Goal: Task Accomplishment & Management: Manage account settings

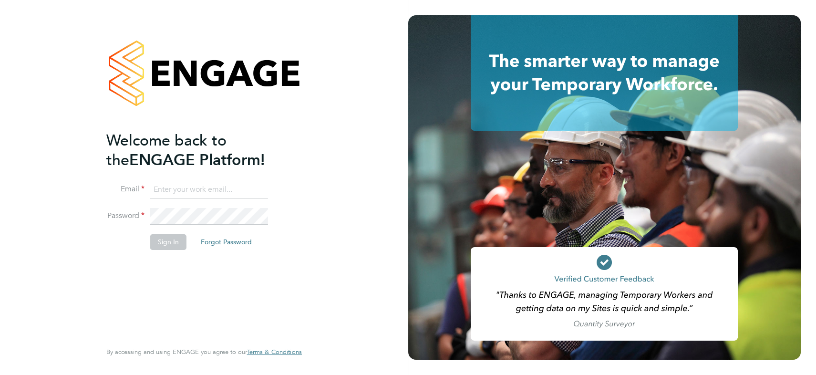
type input "james.symons@nowcareers.co.uk"
click at [167, 243] on button "Sign In" at bounding box center [168, 241] width 36 height 15
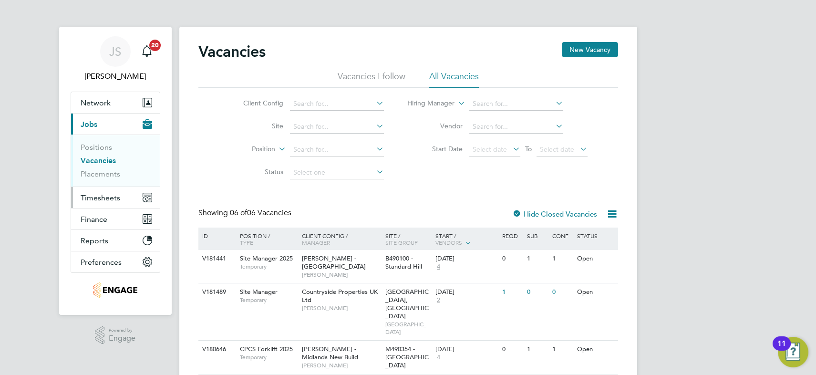
click at [105, 198] on span "Timesheets" at bounding box center [101, 197] width 40 height 9
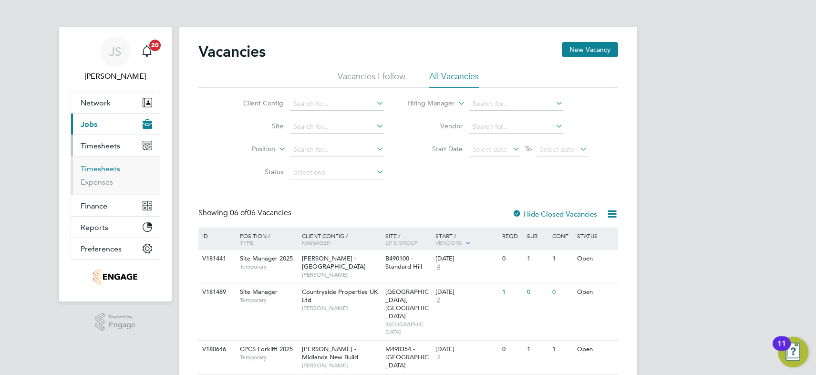
drag, startPoint x: 101, startPoint y: 168, endPoint x: 157, endPoint y: 185, distance: 59.4
click at [101, 168] on link "Timesheets" at bounding box center [101, 168] width 40 height 9
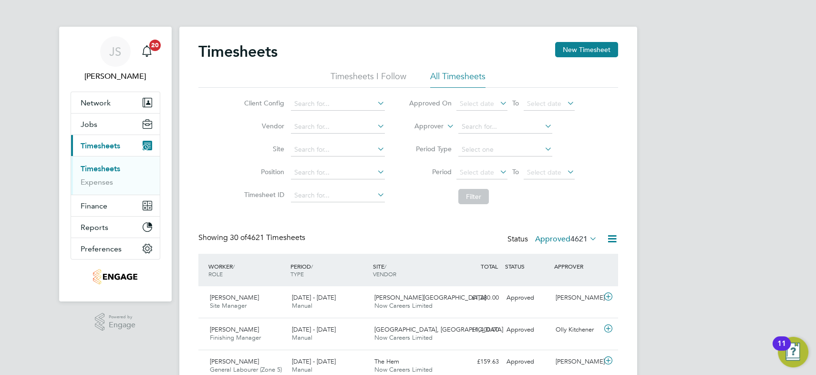
click at [557, 239] on label "Approved 4621" at bounding box center [566, 239] width 62 height 10
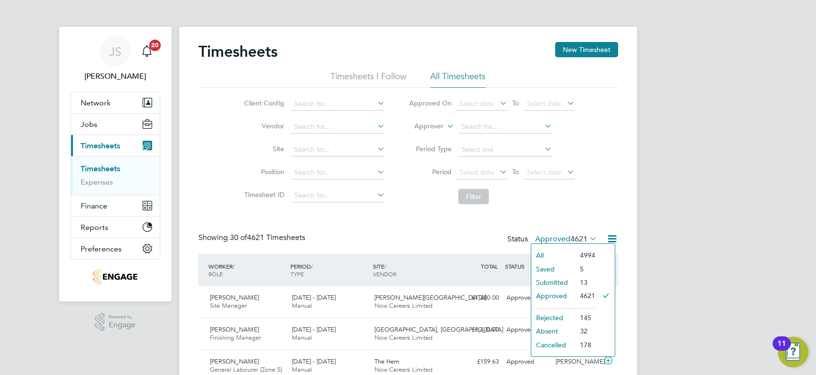
click at [558, 279] on li "Submitted" at bounding box center [553, 282] width 44 height 13
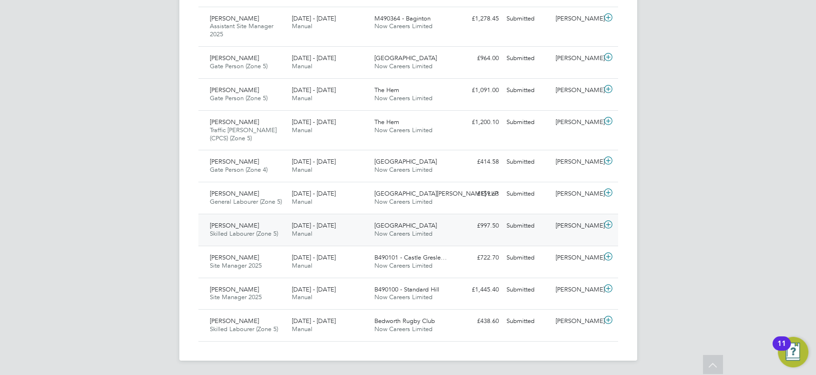
click at [260, 234] on span "Skilled Labourer (Zone 5)" at bounding box center [244, 233] width 68 height 8
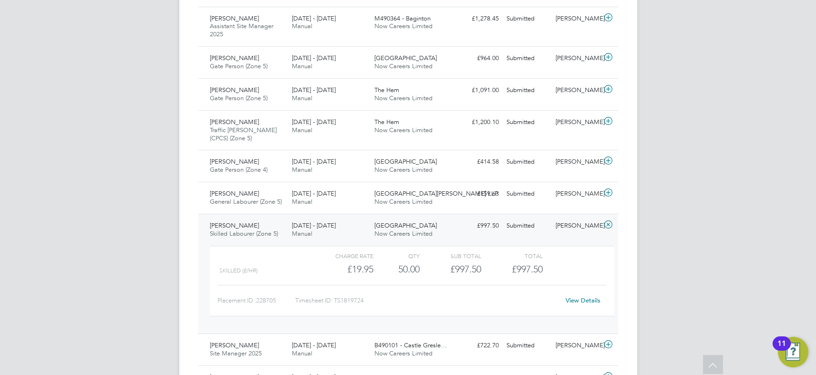
click at [586, 297] on link "View Details" at bounding box center [582, 300] width 35 height 8
click at [344, 200] on div "8 - 14 Sep 2025 Manual" at bounding box center [329, 198] width 82 height 24
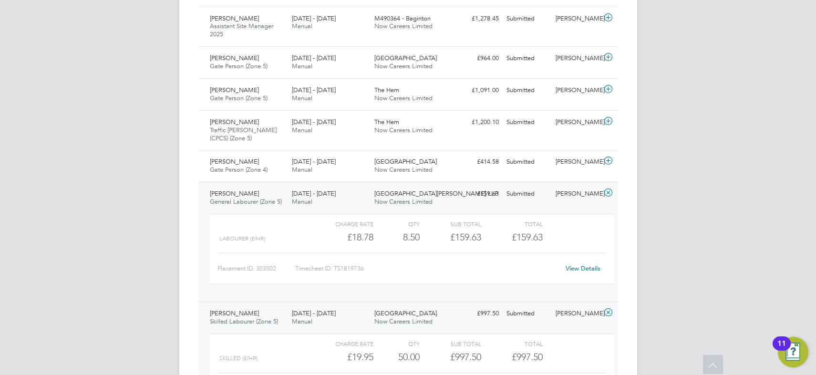
click at [582, 267] on link "View Details" at bounding box center [582, 268] width 35 height 8
click at [606, 191] on icon at bounding box center [608, 193] width 12 height 8
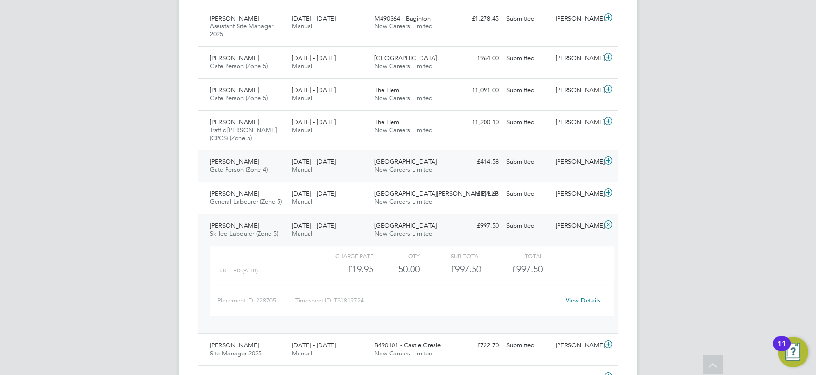
click at [353, 162] on div "15 - 21 Sep 2025 Manual" at bounding box center [329, 166] width 82 height 24
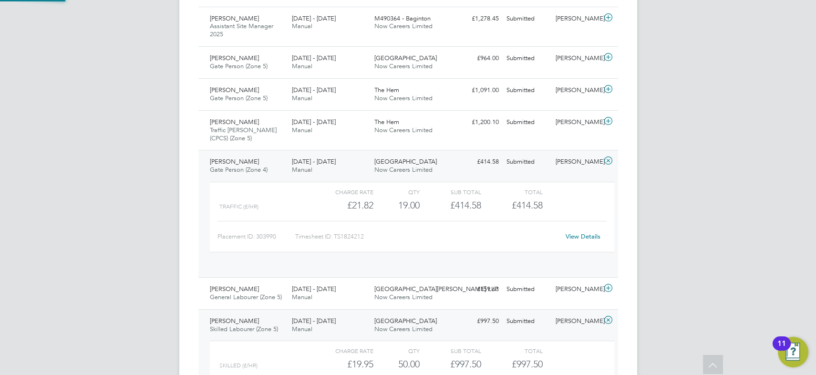
scroll to position [16, 93]
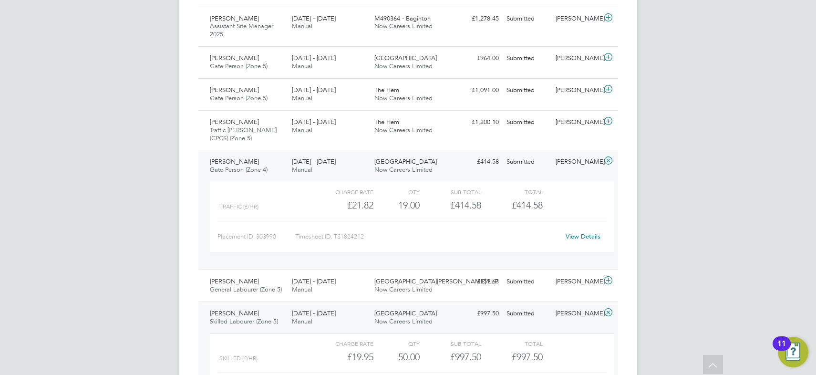
click at [583, 236] on link "View Details" at bounding box center [582, 236] width 35 height 8
click at [607, 310] on icon at bounding box center [608, 312] width 12 height 8
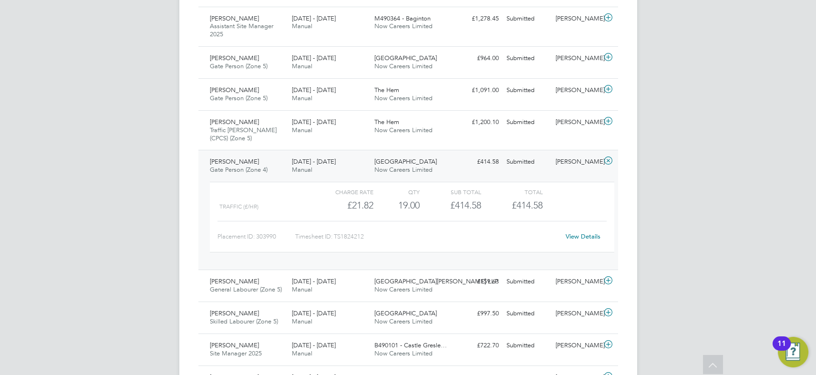
click at [607, 161] on icon at bounding box center [608, 161] width 12 height 8
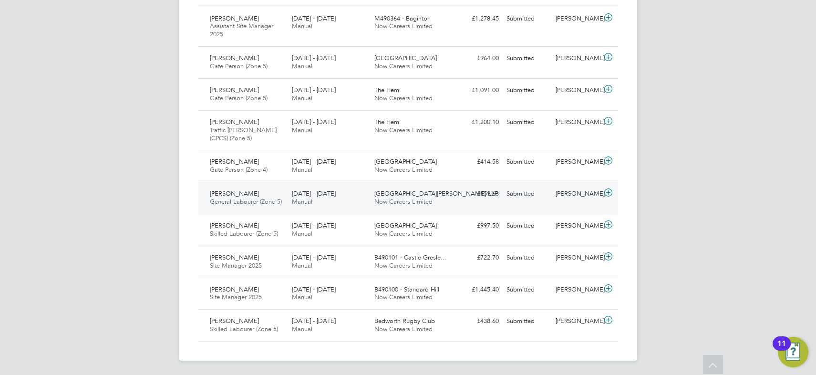
scroll to position [331, 0]
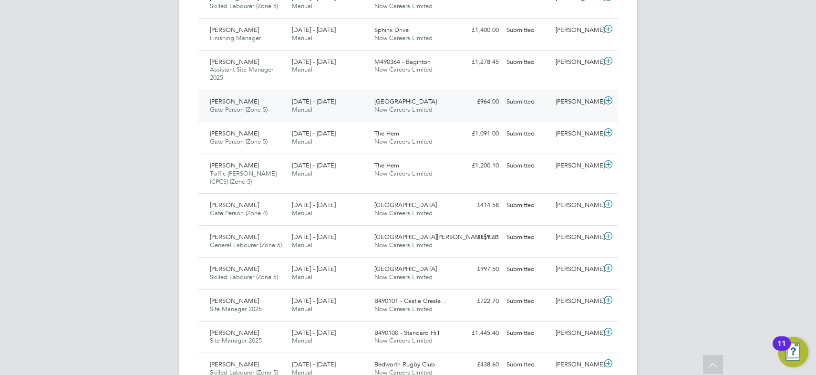
click at [325, 102] on span "22 - 28 Sep 2025" at bounding box center [314, 101] width 44 height 8
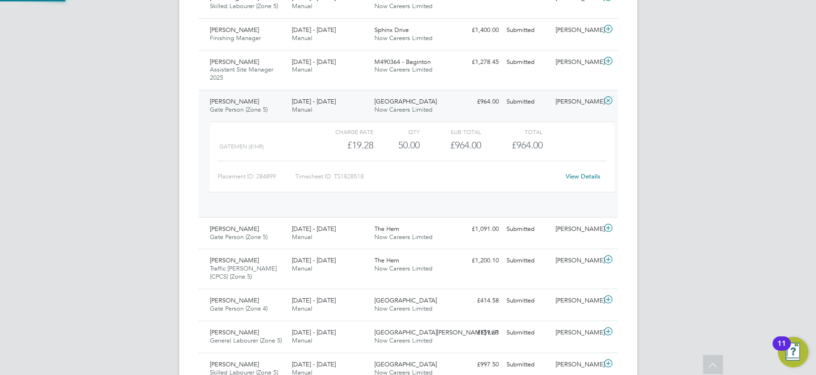
scroll to position [16, 93]
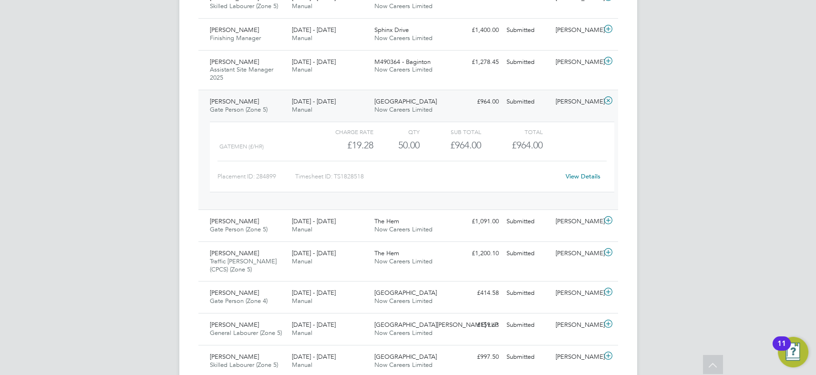
click at [578, 176] on link "View Details" at bounding box center [582, 176] width 35 height 8
click at [606, 101] on icon at bounding box center [608, 101] width 12 height 8
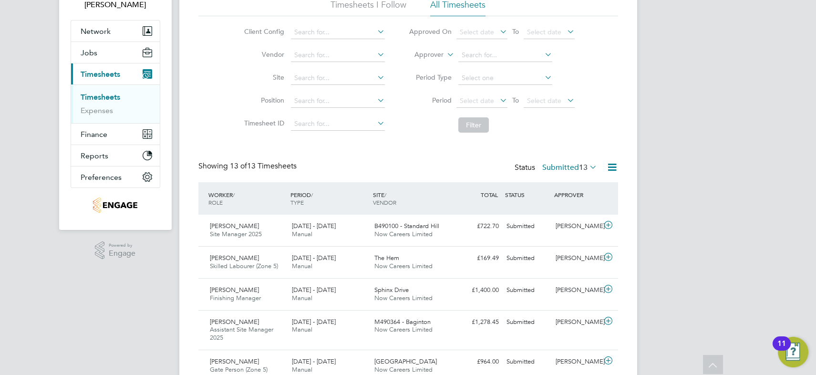
scroll to position [0, 0]
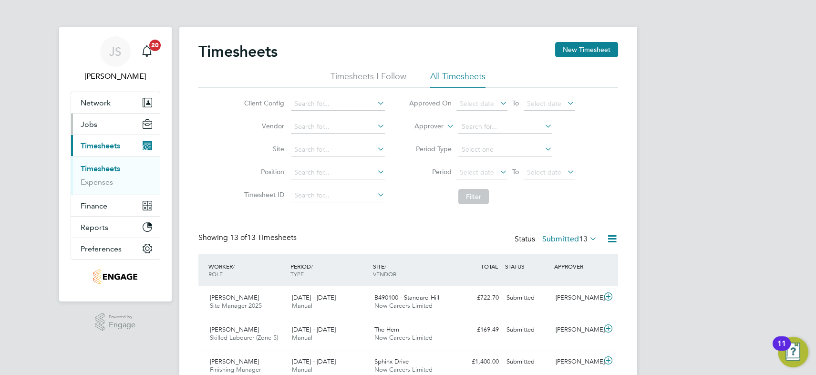
click at [84, 123] on span "Jobs" at bounding box center [89, 124] width 17 height 9
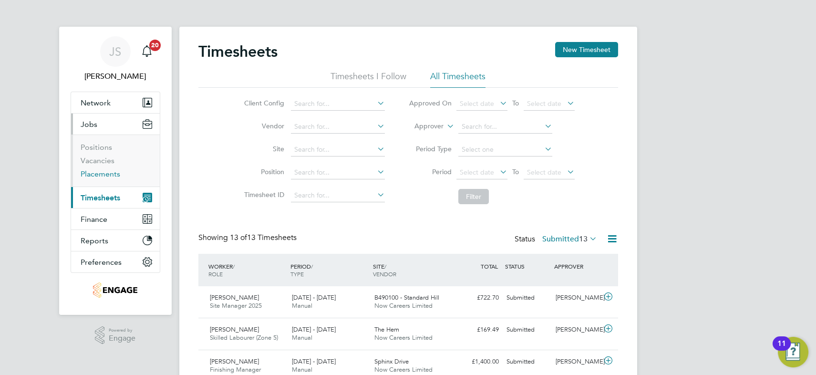
click at [114, 173] on link "Placements" at bounding box center [101, 173] width 40 height 9
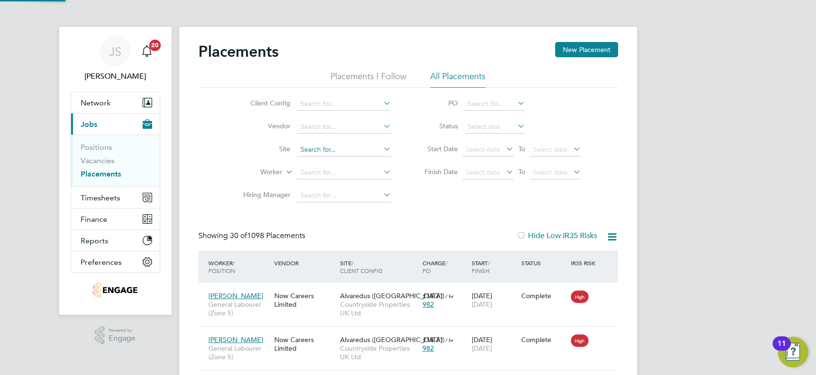
click at [317, 148] on input at bounding box center [344, 149] width 94 height 13
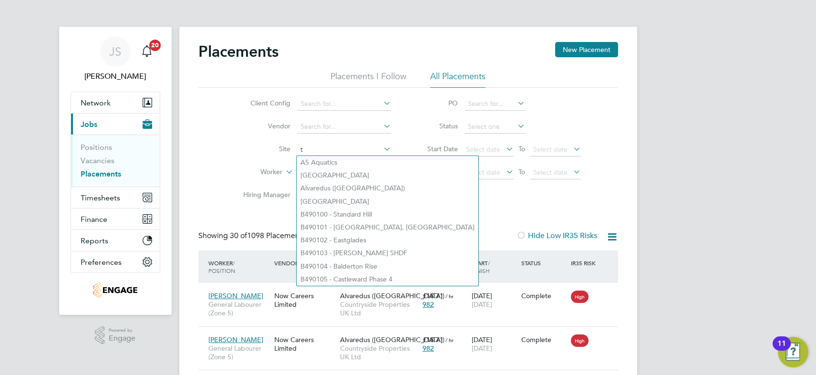
scroll to position [36, 82]
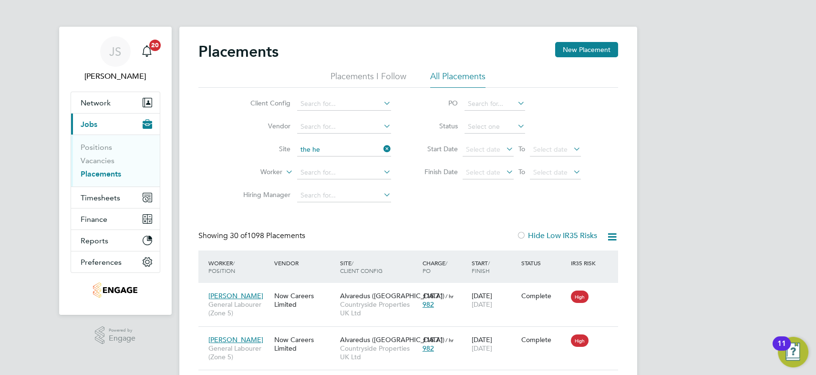
click at [320, 158] on li "T he Hem" at bounding box center [344, 162] width 94 height 13
type input "The Hem"
click at [476, 124] on input at bounding box center [494, 126] width 61 height 13
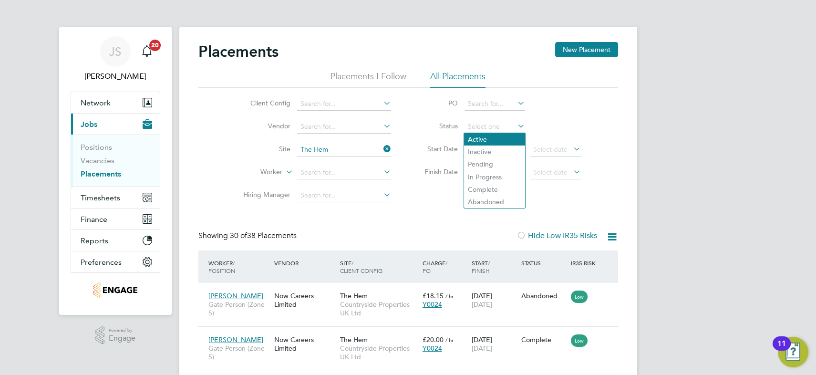
click at [480, 138] on li "Active" at bounding box center [494, 139] width 61 height 12
type input "Active"
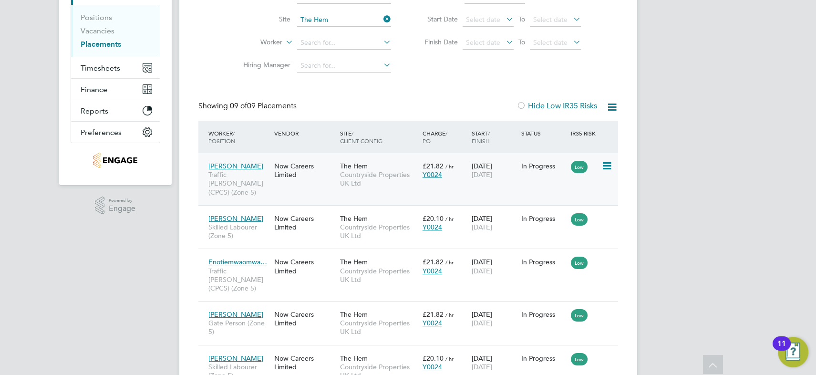
click at [320, 177] on div "Now Careers Limited" at bounding box center [305, 170] width 66 height 27
click at [397, 223] on span "Countryside Properties UK Ltd" at bounding box center [379, 231] width 78 height 17
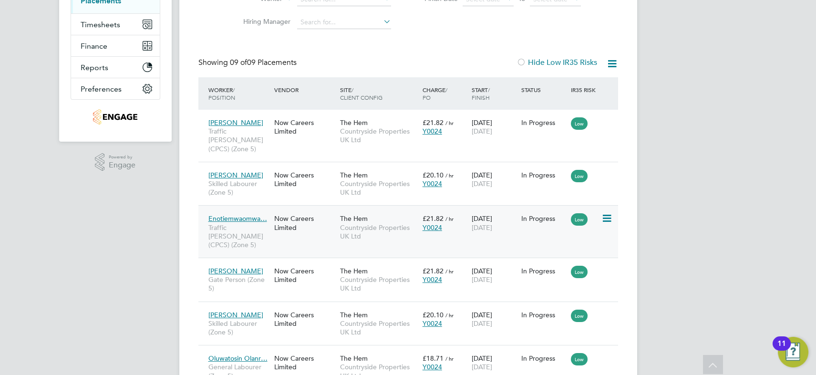
click at [348, 223] on span "Countryside Properties UK Ltd" at bounding box center [379, 231] width 78 height 17
click at [310, 264] on div "Now Careers Limited" at bounding box center [305, 275] width 66 height 27
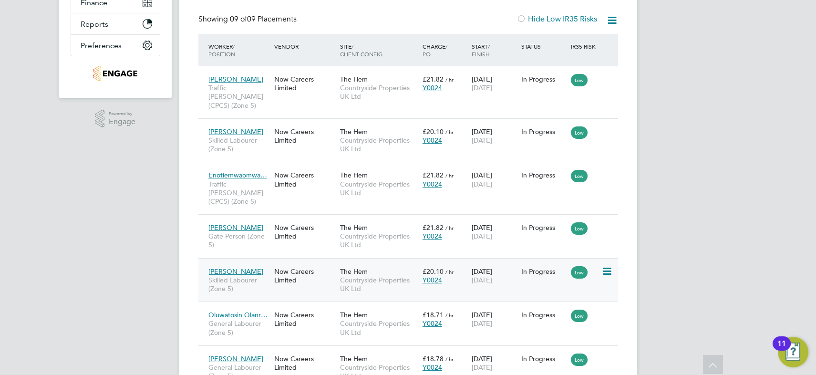
click at [399, 276] on span "Countryside Properties UK Ltd" at bounding box center [379, 284] width 78 height 17
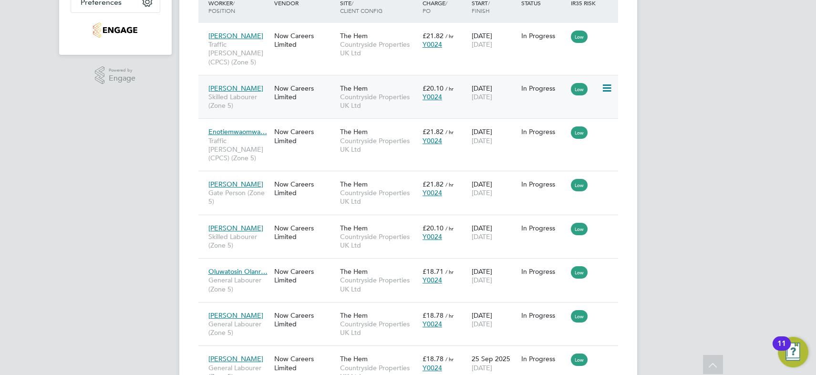
scroll to position [303, 0]
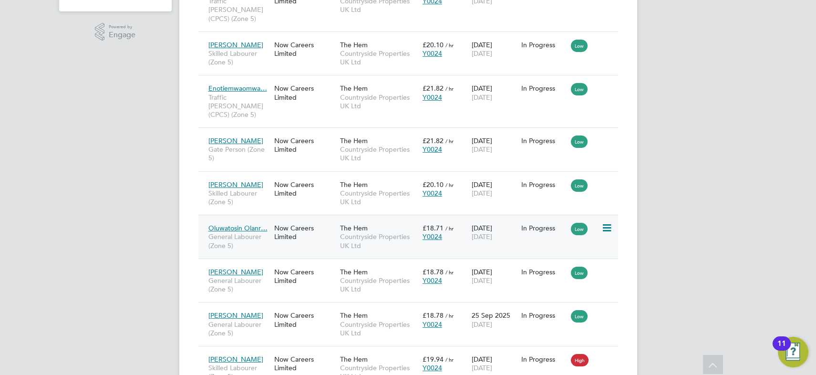
click at [363, 232] on span "Countryside Properties UK Ltd" at bounding box center [379, 240] width 78 height 17
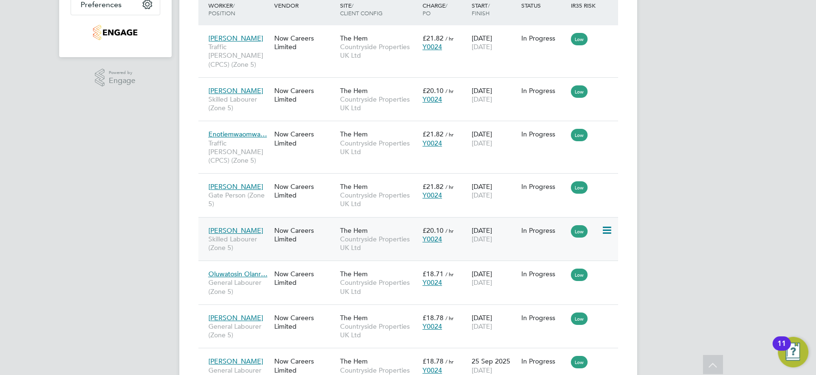
scroll to position [84, 0]
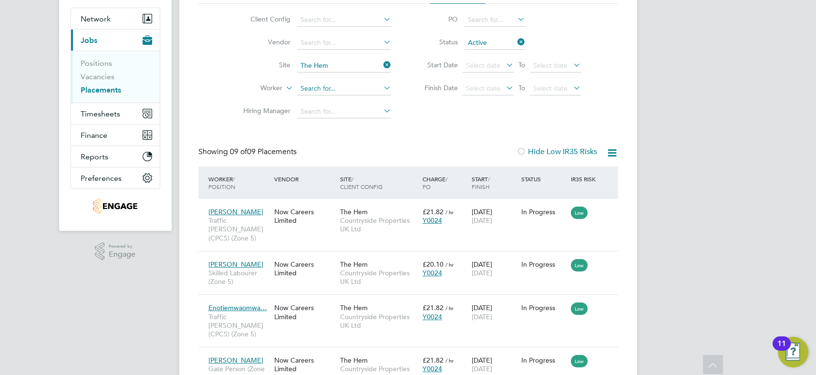
click at [321, 87] on input at bounding box center [344, 88] width 94 height 13
type input "martin k"
click at [515, 40] on icon at bounding box center [515, 41] width 0 height 13
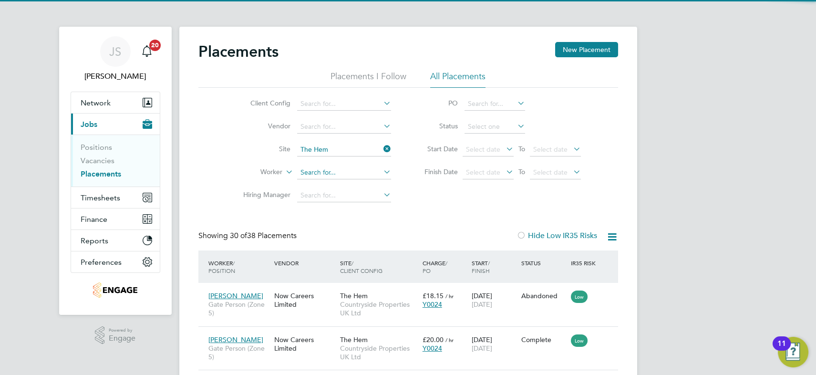
click at [327, 168] on input at bounding box center [344, 172] width 94 height 13
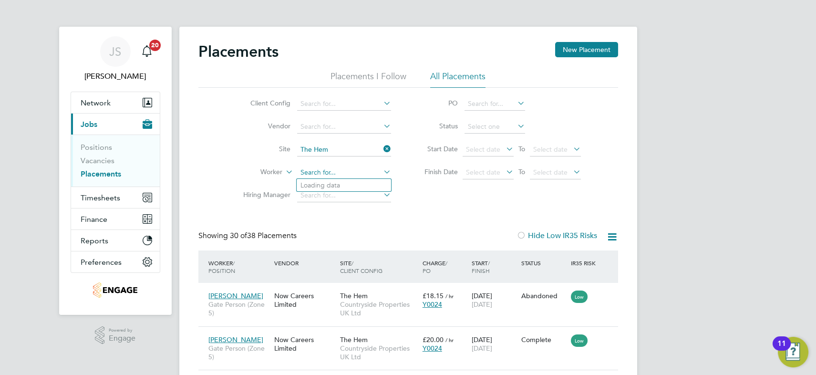
scroll to position [36, 82]
drag, startPoint x: 344, startPoint y: 183, endPoint x: 423, endPoint y: 195, distance: 79.7
click at [345, 183] on li "Martin K abbath" at bounding box center [344, 185] width 94 height 13
type input "Martin Kabbath"
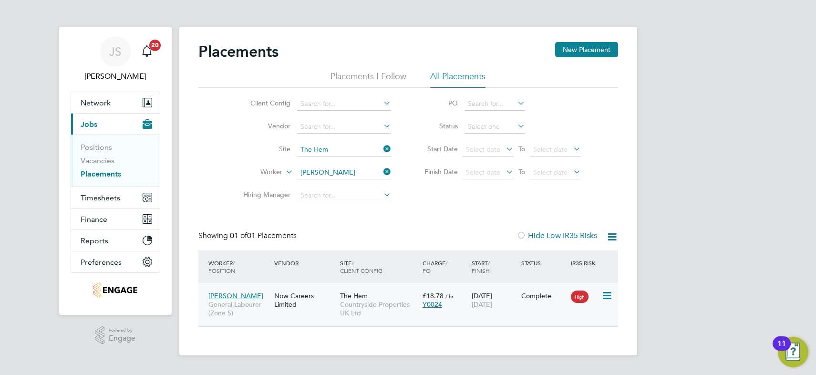
click at [464, 309] on div "£18.78 / hr Y0024" at bounding box center [445, 299] width 50 height 27
click at [95, 161] on link "Vacancies" at bounding box center [98, 160] width 34 height 9
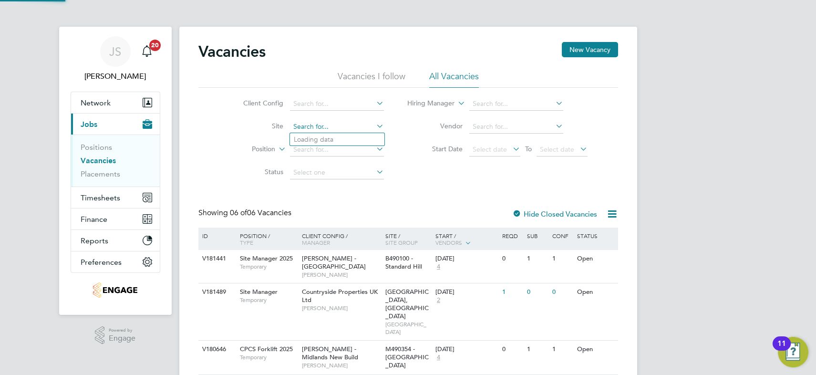
click at [333, 126] on input at bounding box center [337, 126] width 94 height 13
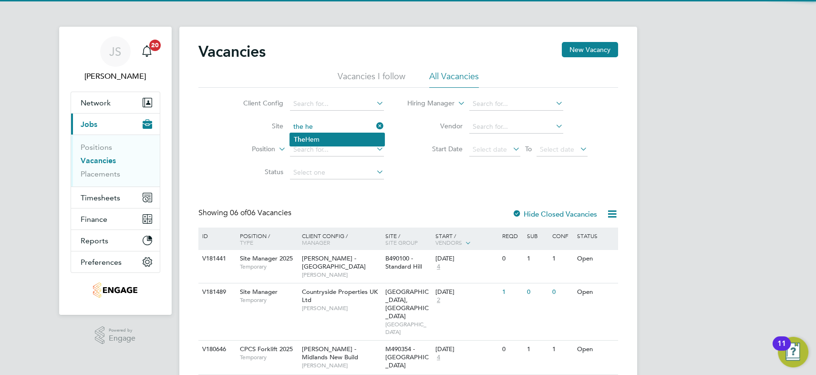
click at [329, 136] on li "T he Hem" at bounding box center [337, 139] width 94 height 13
type input "The Hem"
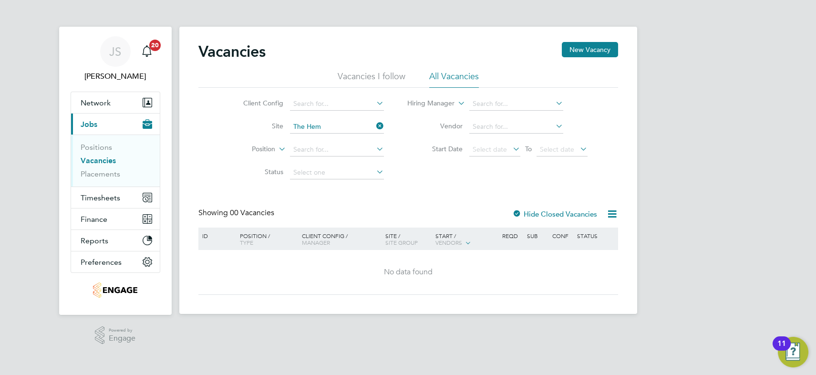
click at [516, 212] on div at bounding box center [517, 215] width 10 height 10
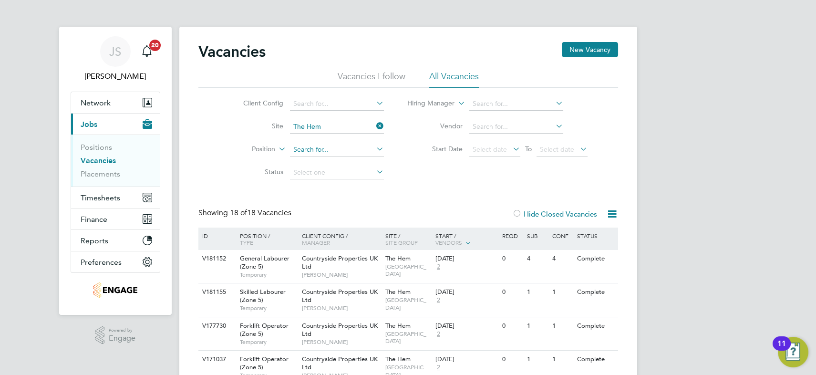
click at [321, 148] on input at bounding box center [337, 149] width 94 height 13
type input "l"
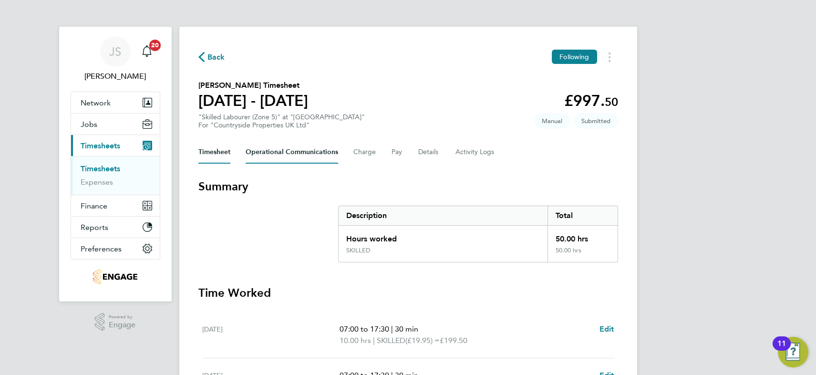
click at [284, 154] on Communications-tab "Operational Communications" at bounding box center [292, 152] width 92 height 23
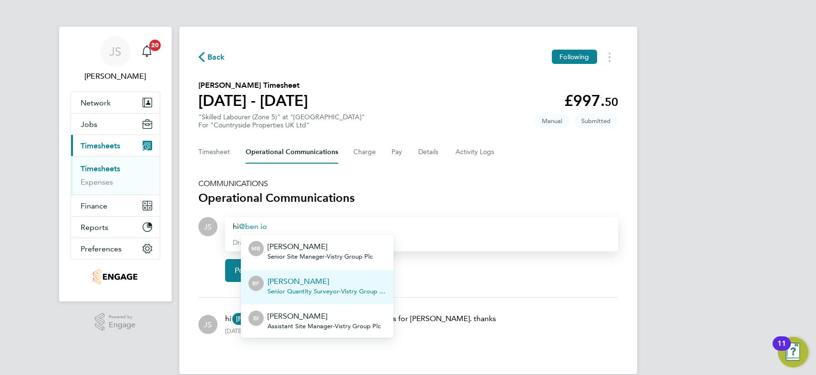
scroll to position [1, 0]
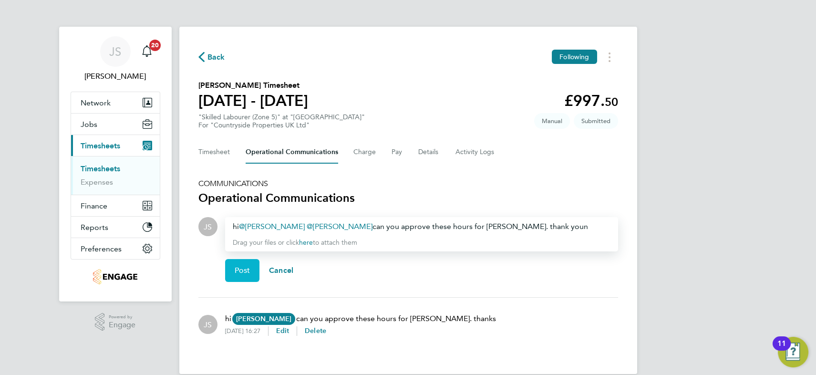
click at [240, 270] on span "Post" at bounding box center [243, 271] width 16 height 10
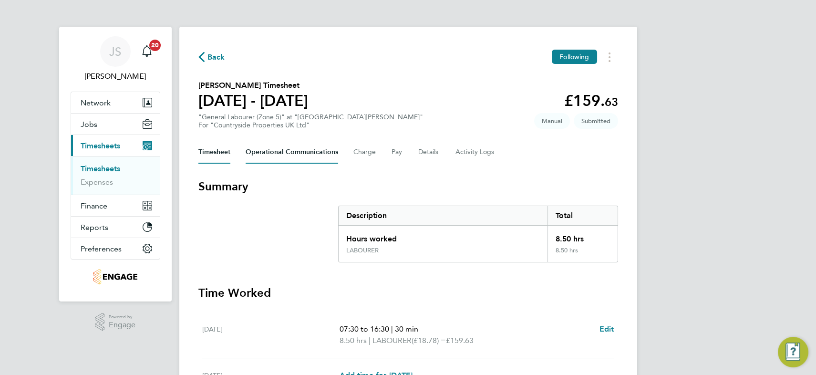
click at [299, 154] on Communications-tab "Operational Communications" at bounding box center [292, 152] width 92 height 23
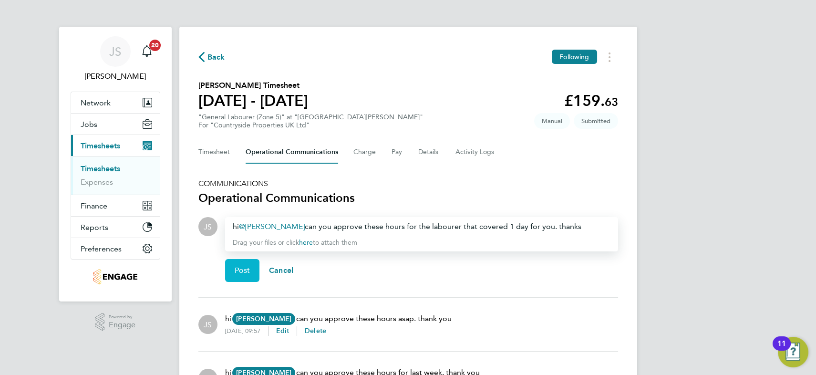
click at [249, 269] on span "Post" at bounding box center [243, 271] width 16 height 10
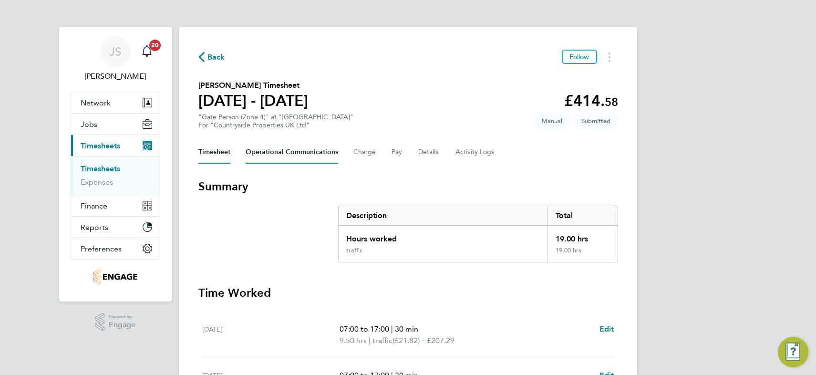
click at [289, 156] on Communications-tab "Operational Communications" at bounding box center [292, 152] width 92 height 23
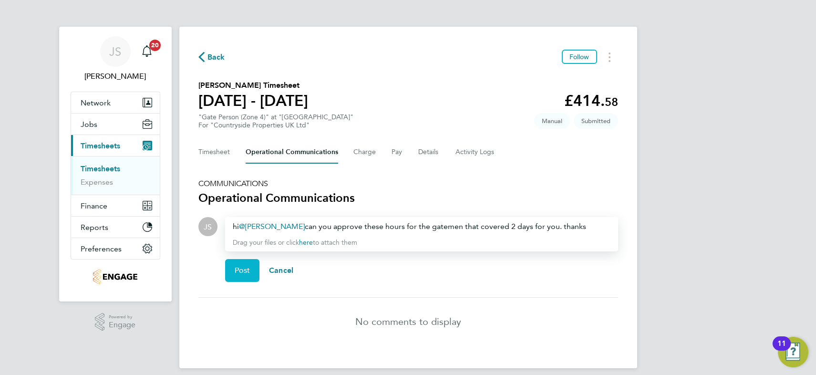
click at [247, 265] on button "Post" at bounding box center [242, 270] width 35 height 23
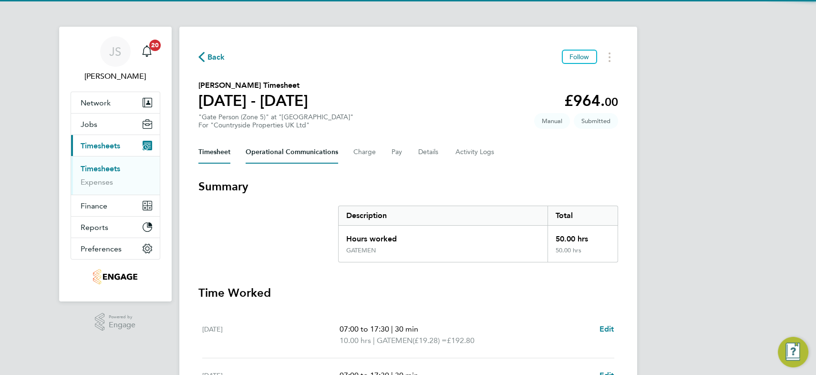
click at [300, 153] on Communications-tab "Operational Communications" at bounding box center [292, 152] width 92 height 23
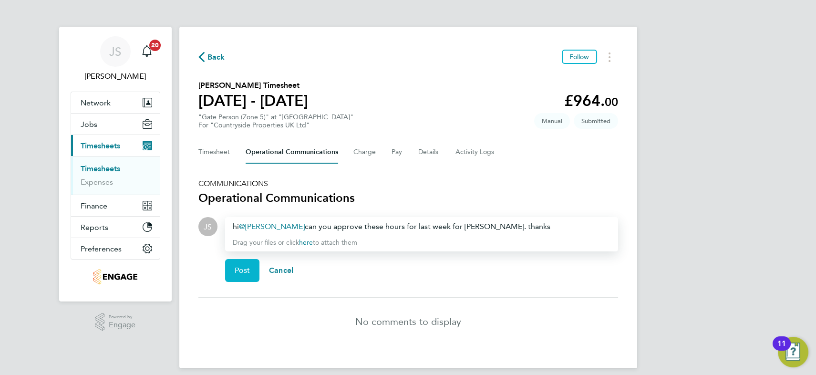
click at [241, 272] on span "Post" at bounding box center [243, 271] width 16 height 10
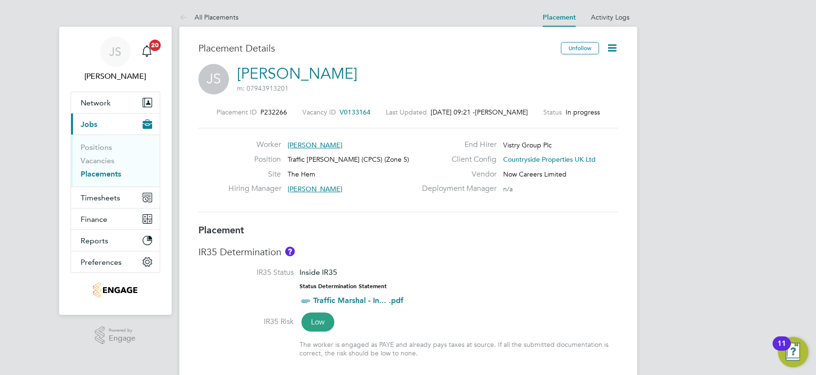
click at [612, 48] on icon at bounding box center [612, 48] width 12 height 12
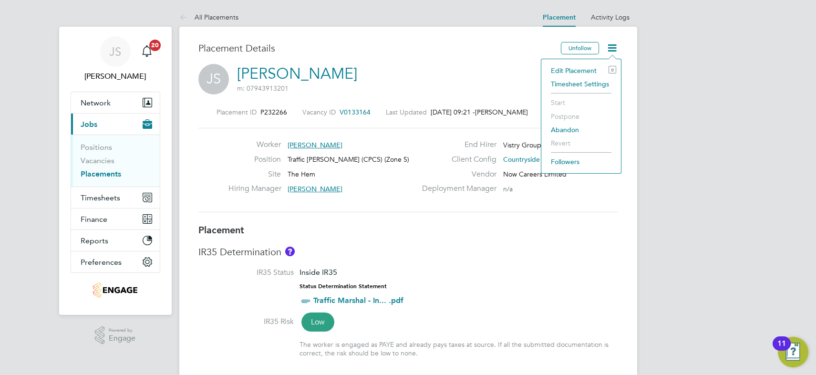
click at [582, 69] on li "Edit Placement e" at bounding box center [581, 70] width 70 height 13
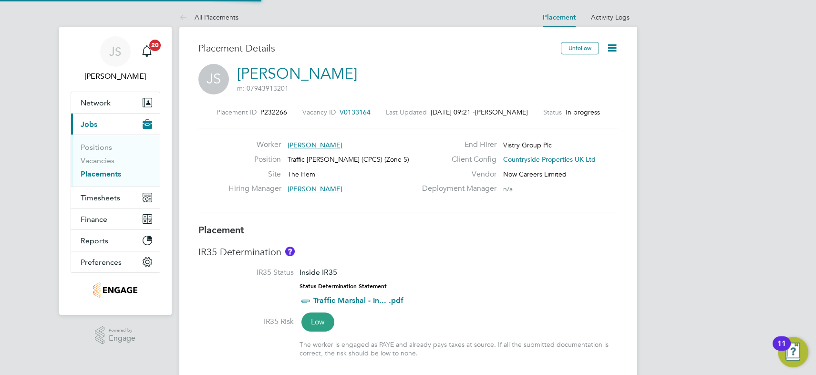
type input "[PERSON_NAME]"
type input "22 Jul 2024"
type input "31 Oct 2025"
type input "07:30"
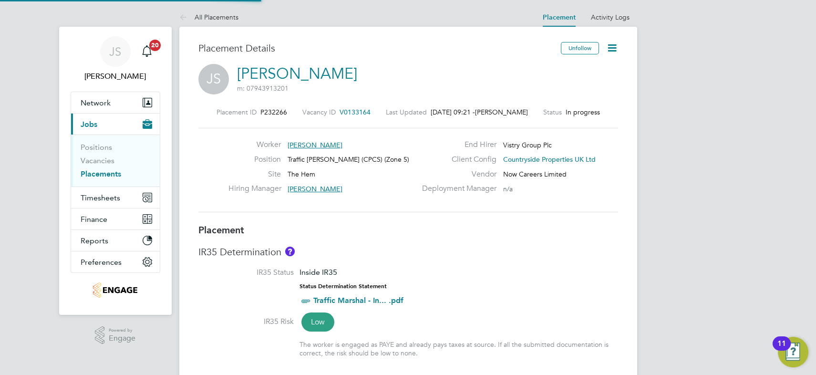
type input "16:30"
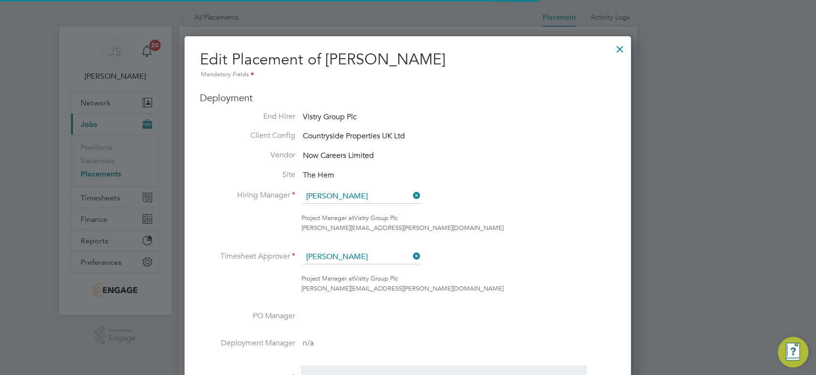
scroll to position [5, 5]
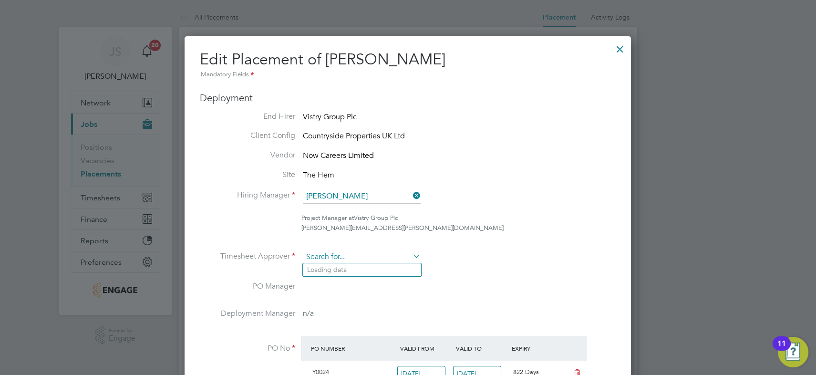
click at [364, 256] on input at bounding box center [362, 257] width 118 height 14
click at [356, 269] on li "Brett Bu ll" at bounding box center [362, 269] width 118 height 13
type input "[PERSON_NAME]"
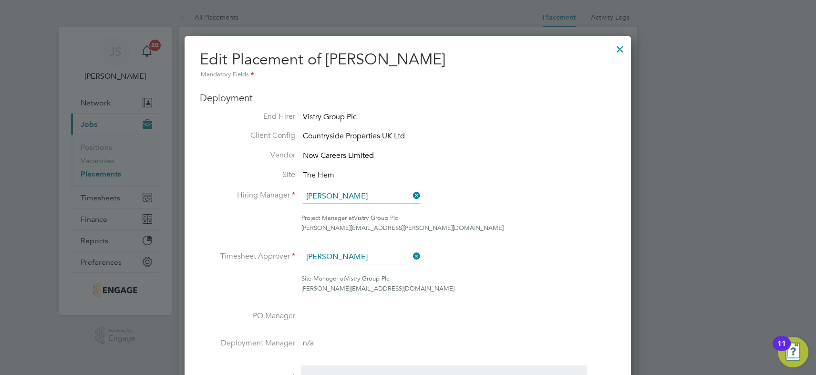
click at [511, 237] on li "Project Manager at Vistry Group Plc daniel.russon@cpplc.com" at bounding box center [408, 228] width 416 height 30
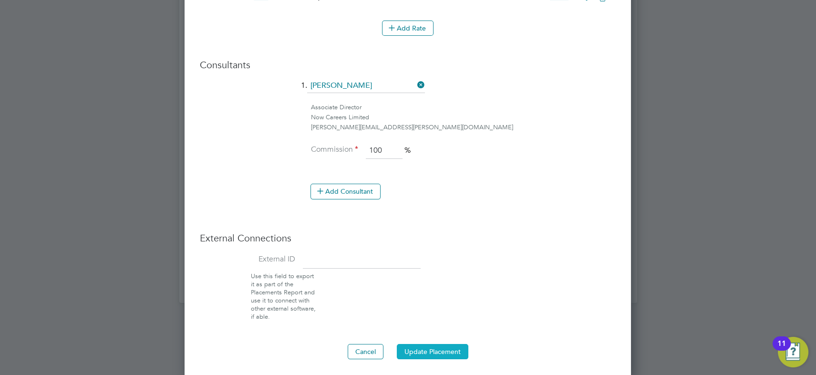
click at [438, 345] on button "Update Placement" at bounding box center [433, 351] width 72 height 15
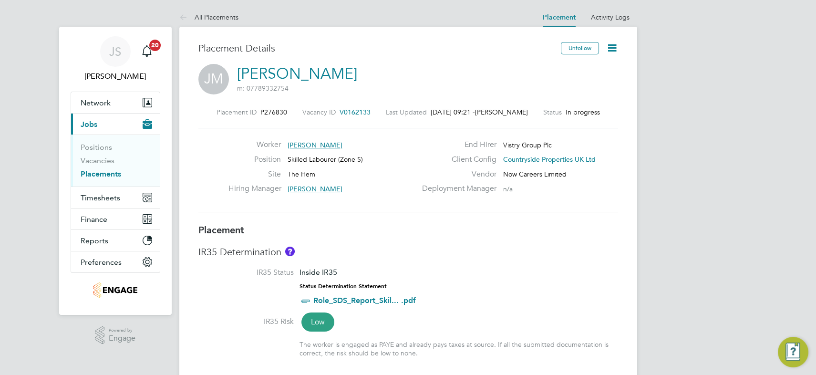
click at [614, 46] on icon at bounding box center [612, 48] width 12 height 12
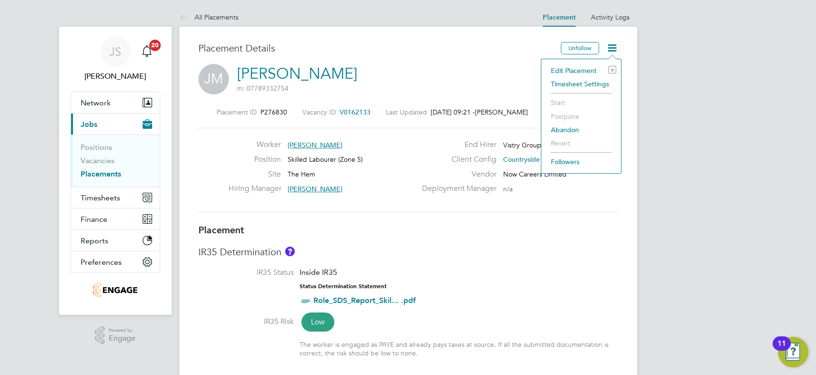
click at [578, 67] on li "Edit Placement e" at bounding box center [581, 70] width 70 height 13
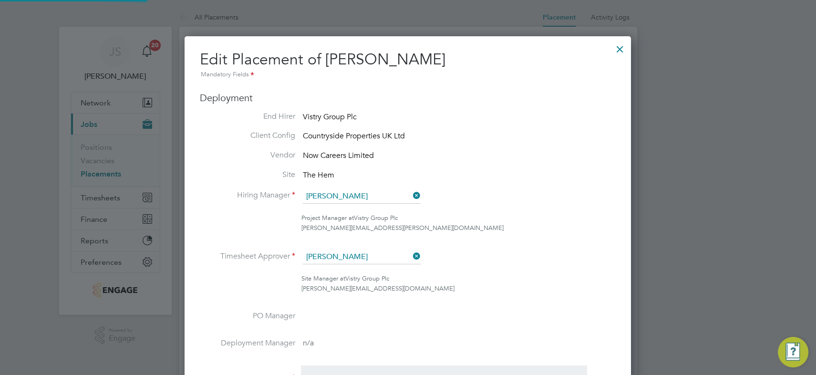
scroll to position [216, 0]
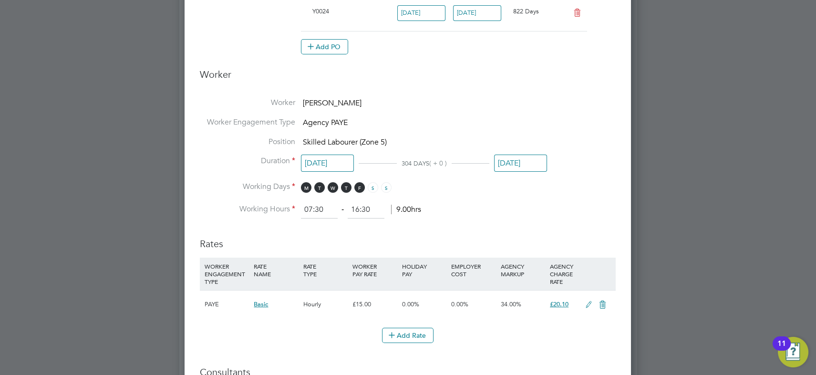
click at [512, 157] on input "[DATE]" at bounding box center [520, 163] width 53 height 18
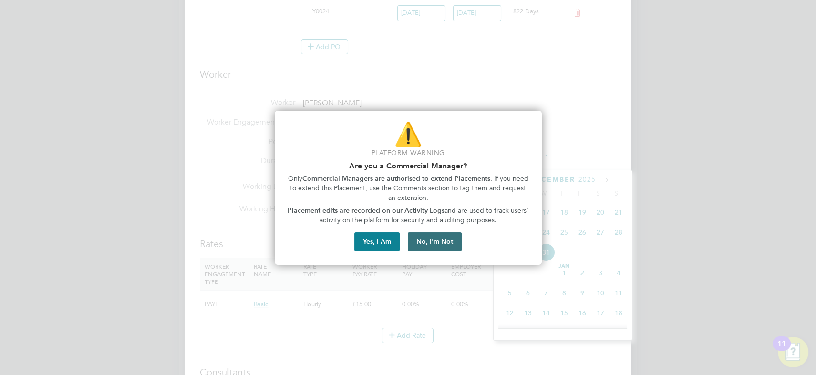
click at [441, 242] on button "No, I'm Not" at bounding box center [435, 241] width 54 height 19
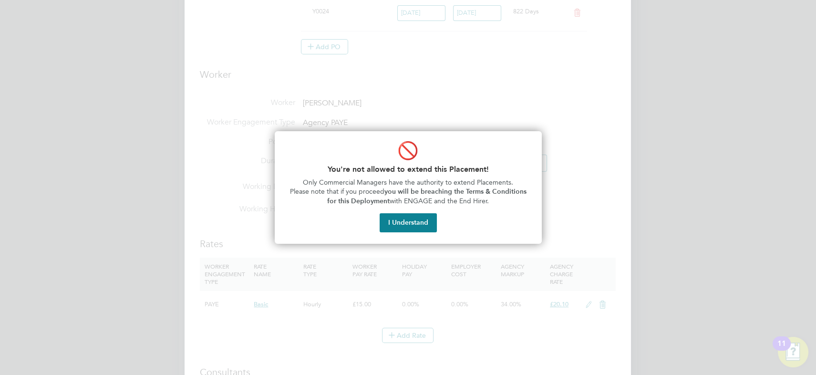
drag, startPoint x: 412, startPoint y: 219, endPoint x: 419, endPoint y: 213, distance: 8.8
click at [413, 219] on button "I Understand" at bounding box center [407, 222] width 57 height 19
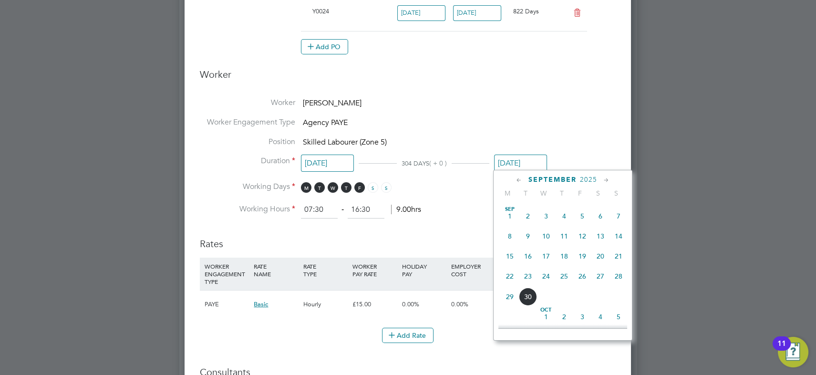
click at [617, 256] on span "21" at bounding box center [618, 256] width 18 height 18
type input "[DATE]"
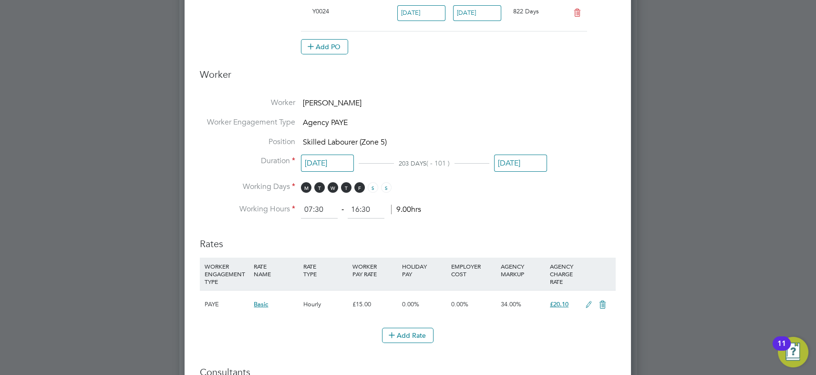
click at [501, 86] on h3 "Worker" at bounding box center [408, 78] width 416 height 20
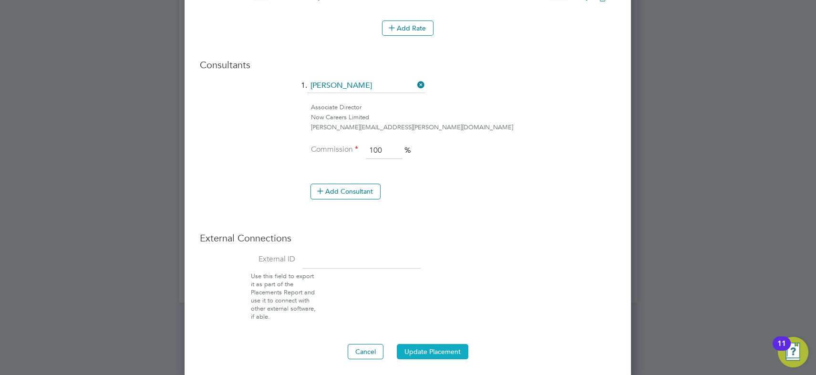
click at [443, 348] on button "Update Placement" at bounding box center [433, 351] width 72 height 15
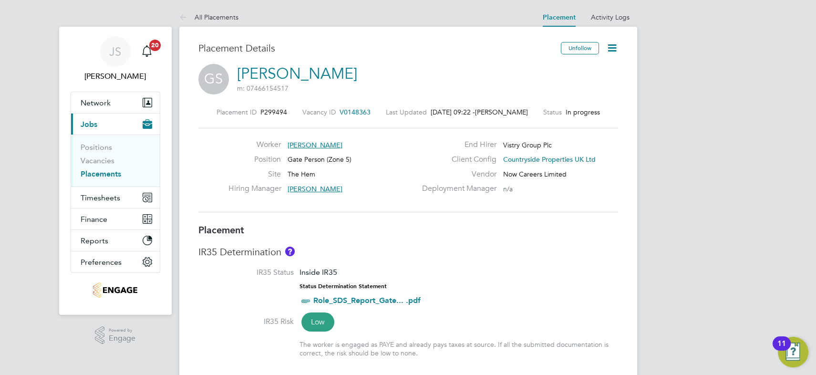
click at [610, 46] on icon at bounding box center [612, 48] width 12 height 12
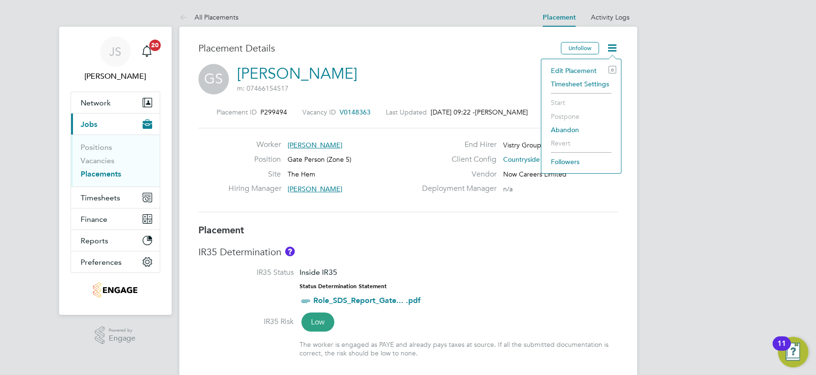
click at [572, 70] on li "Edit Placement e" at bounding box center [581, 70] width 70 height 13
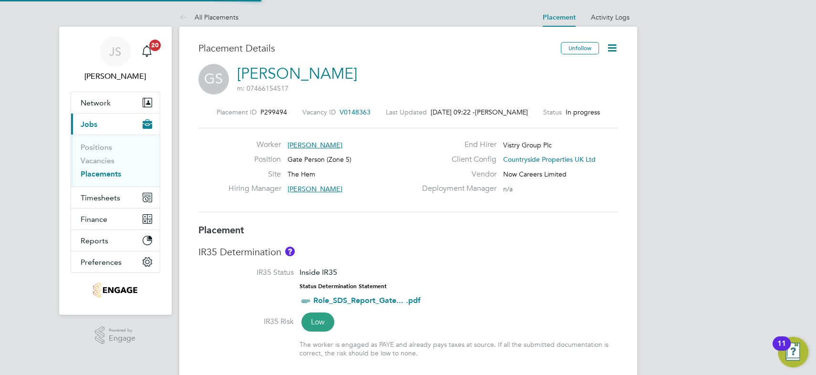
type input "[PERSON_NAME]"
type input "28 Jul 2025"
type input "[DATE]"
type input "07:30"
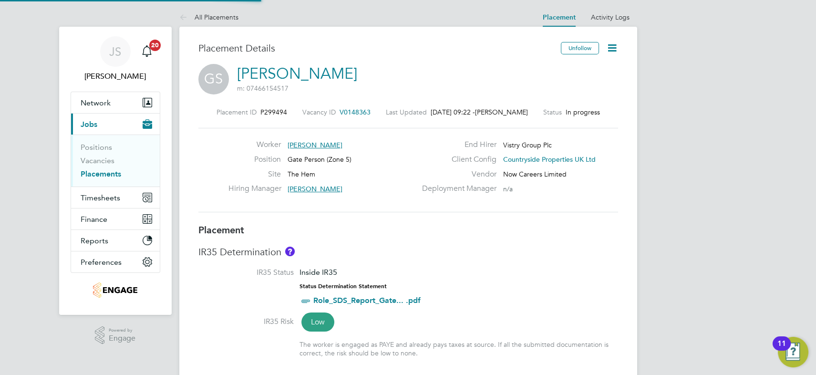
type input "16:30"
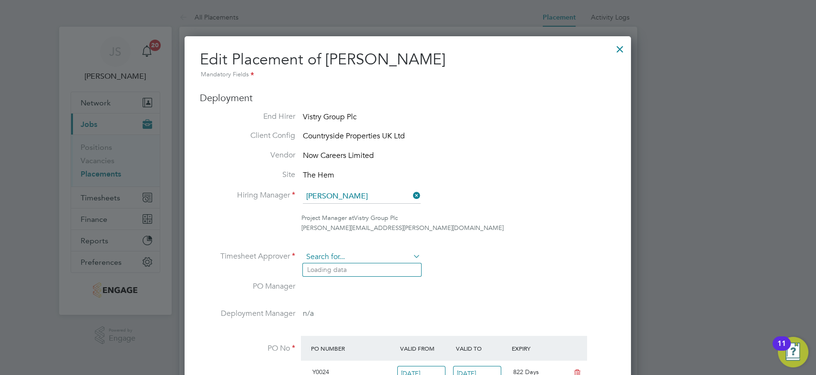
click at [357, 255] on input at bounding box center [362, 257] width 118 height 14
click at [349, 267] on li "Brett Bu ll" at bounding box center [362, 269] width 118 height 13
type input "[PERSON_NAME]"
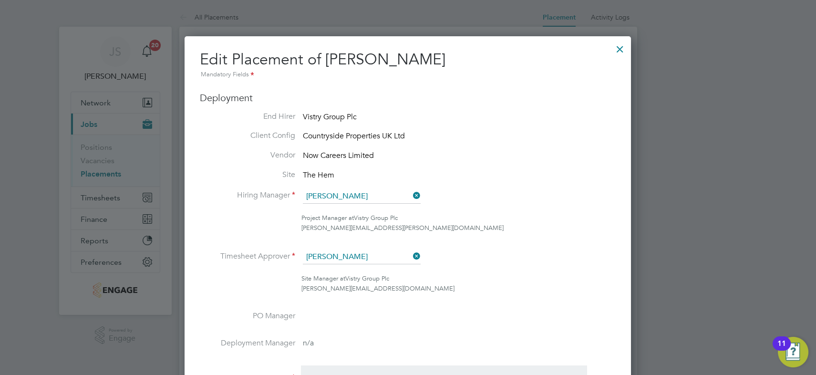
click at [552, 225] on div "[PERSON_NAME][EMAIL_ADDRESS][PERSON_NAME][DOMAIN_NAME]" at bounding box center [458, 228] width 314 height 10
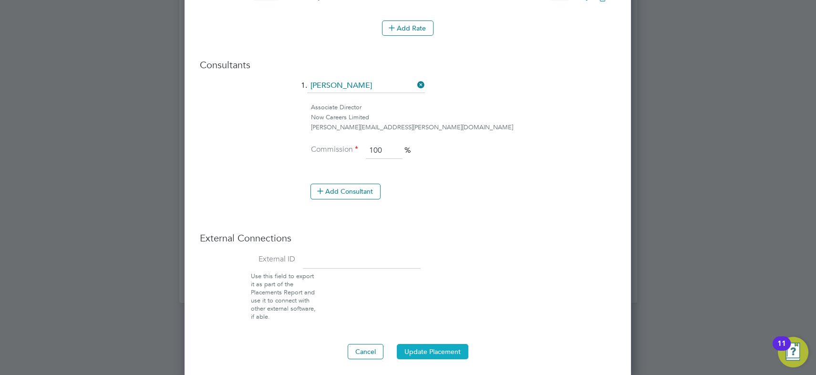
click at [441, 345] on button "Update Placement" at bounding box center [433, 351] width 72 height 15
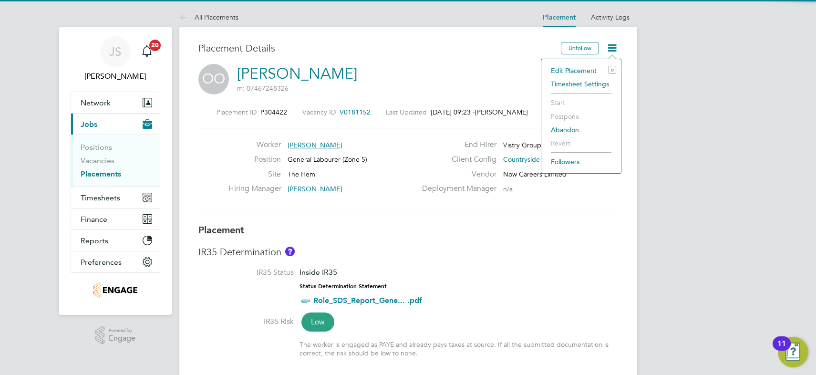
click at [582, 71] on li "Edit Placement e" at bounding box center [581, 70] width 70 height 13
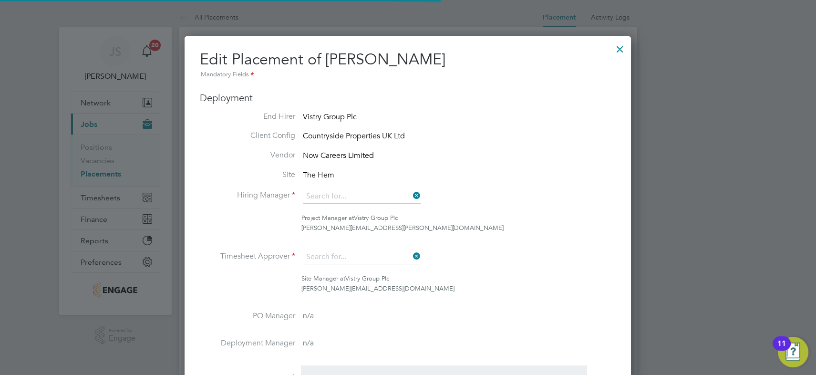
type input "[PERSON_NAME]"
type input "[DATE]"
type input "07:30"
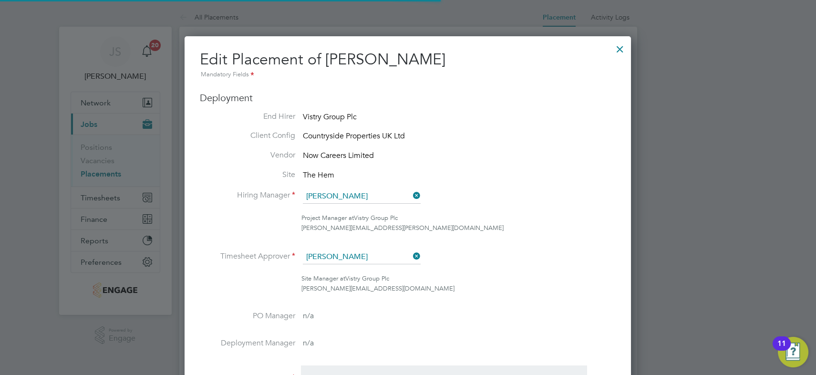
type input "16:30"
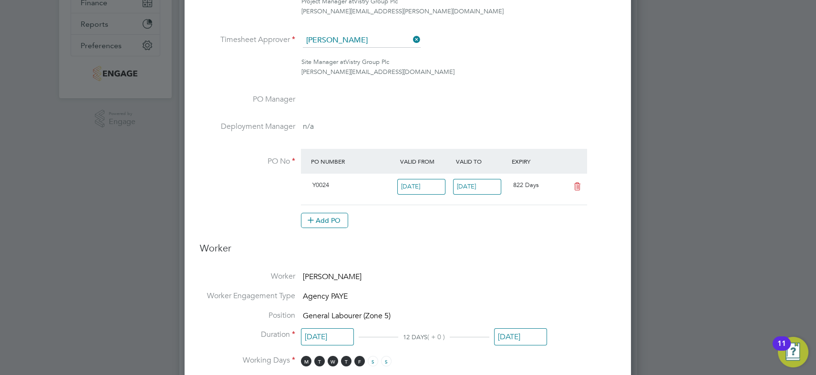
click at [510, 335] on input "03 Oct 2025" at bounding box center [520, 337] width 53 height 18
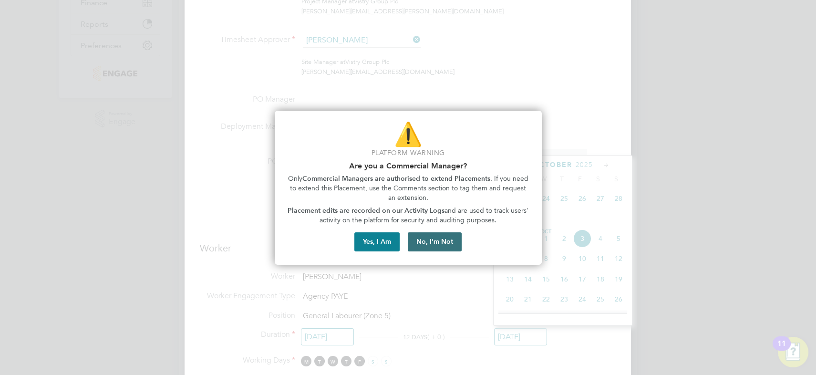
click at [438, 242] on button "No, I'm Not" at bounding box center [435, 241] width 54 height 19
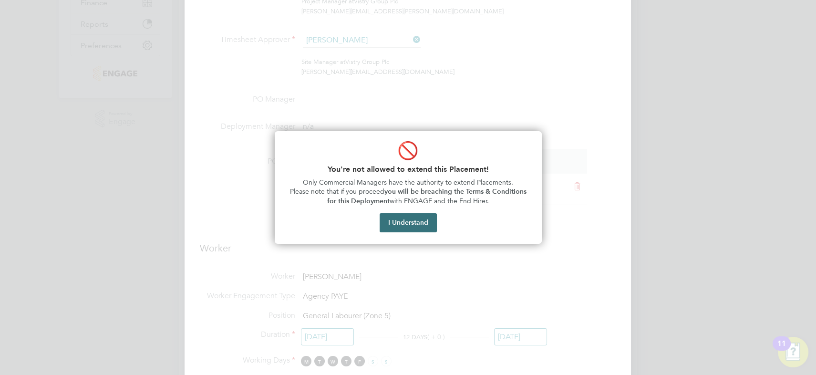
click at [416, 224] on button "I Understand" at bounding box center [407, 222] width 57 height 19
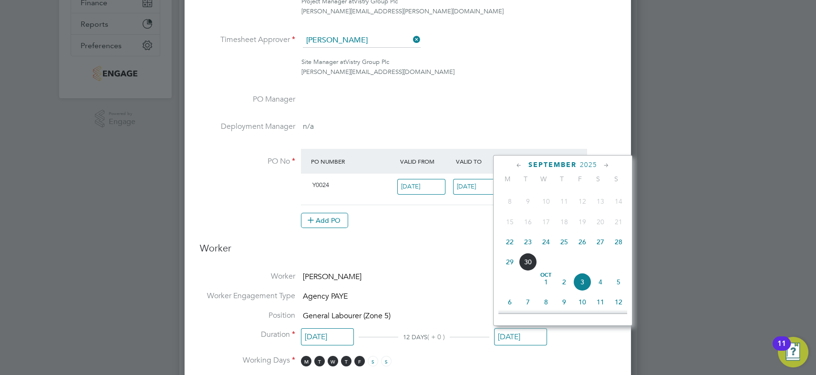
click at [617, 242] on span "28" at bounding box center [618, 242] width 18 height 18
type input "28 Sep 2025"
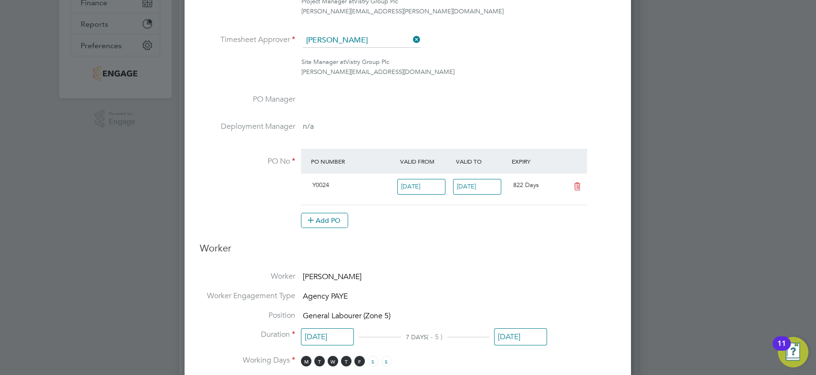
click at [498, 61] on div "Site Manager at Vistry Group Plc brett.bull@countrysidepartnerships.com" at bounding box center [458, 67] width 314 height 20
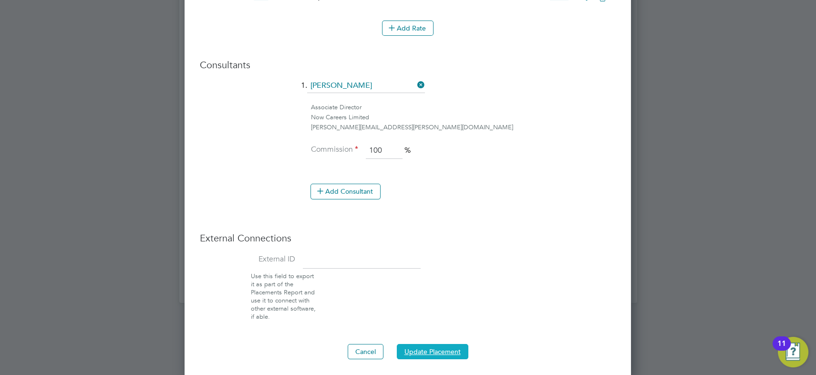
click at [430, 344] on button "Update Placement" at bounding box center [433, 351] width 72 height 15
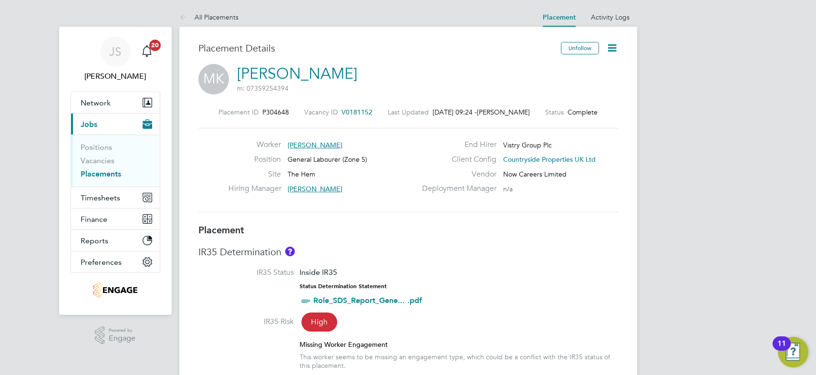
click at [609, 47] on icon at bounding box center [612, 48] width 12 height 12
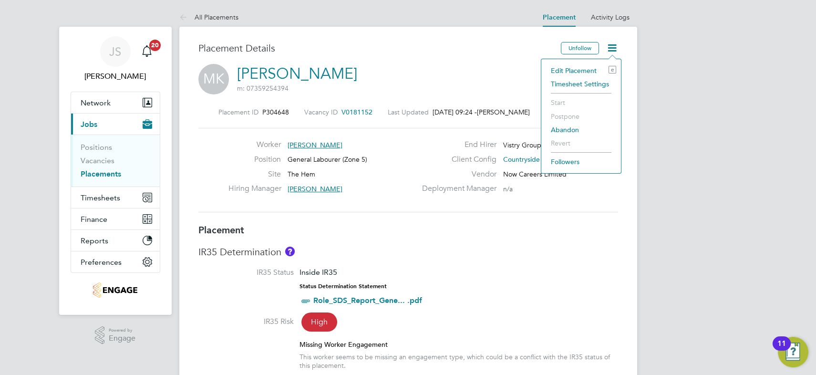
click at [575, 69] on li "Edit Placement e" at bounding box center [581, 70] width 70 height 13
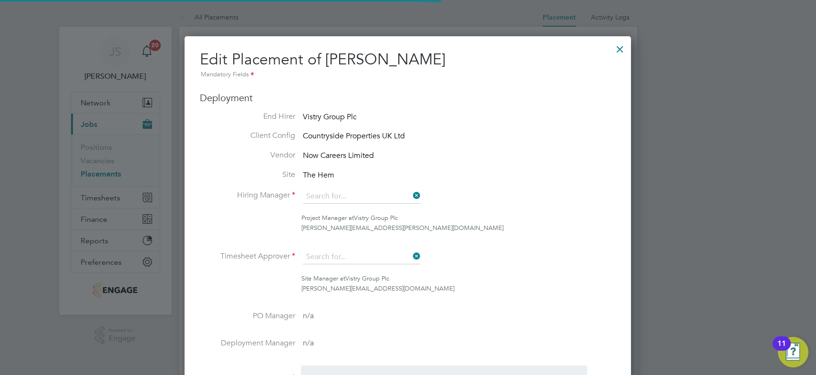
type input "[PERSON_NAME]"
type input "[DATE]"
type input "07:30"
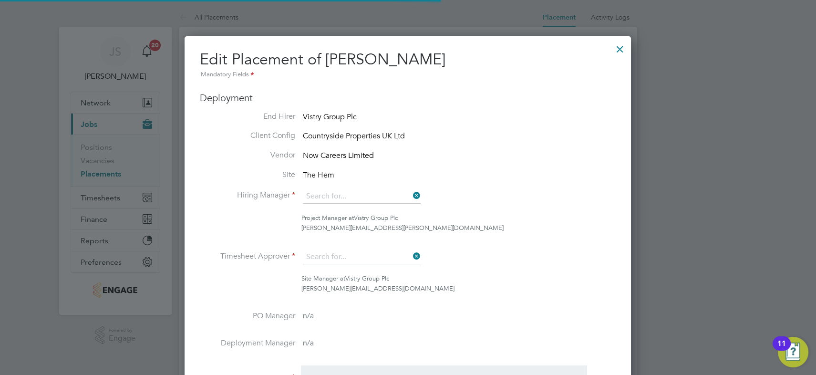
type input "16:30"
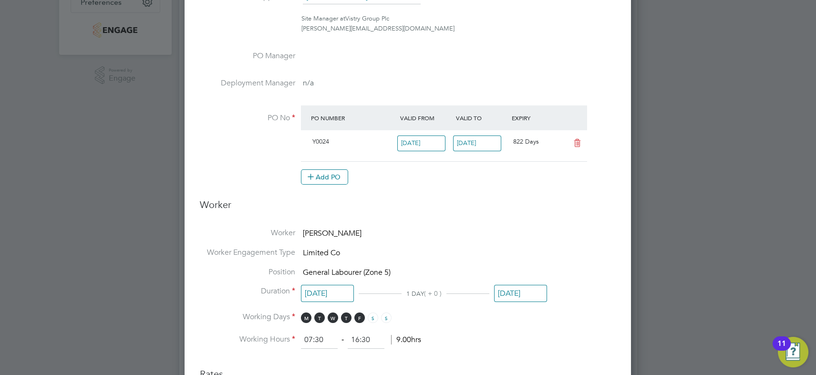
click at [512, 291] on input "[DATE]" at bounding box center [520, 294] width 53 height 18
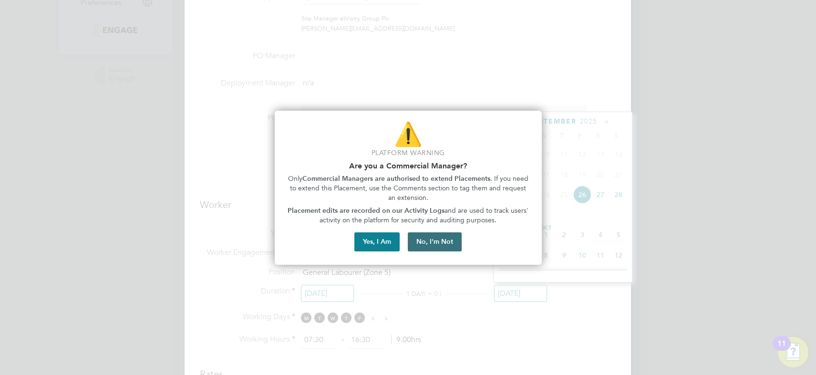
click at [440, 245] on button "No, I'm Not" at bounding box center [435, 241] width 54 height 19
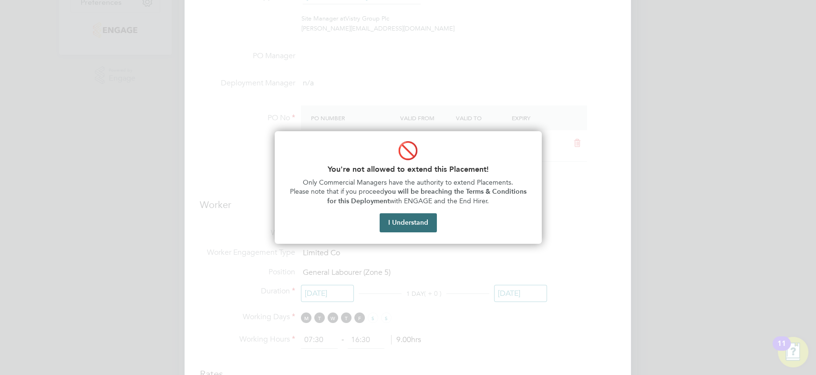
click at [412, 220] on button "I Understand" at bounding box center [407, 222] width 57 height 19
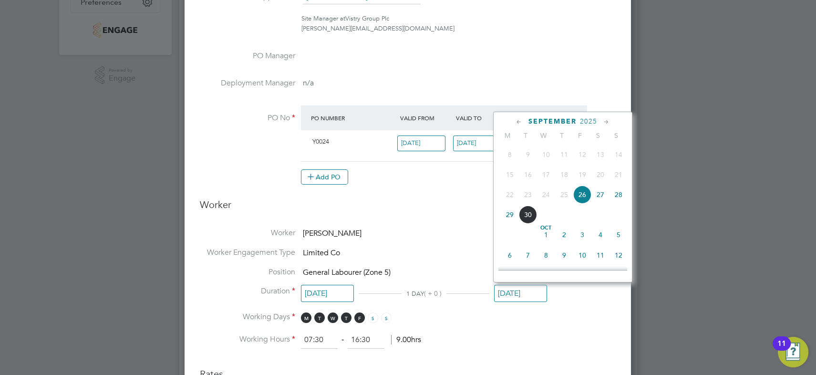
click at [614, 237] on span "5" at bounding box center [618, 234] width 18 height 18
type input "[DATE]"
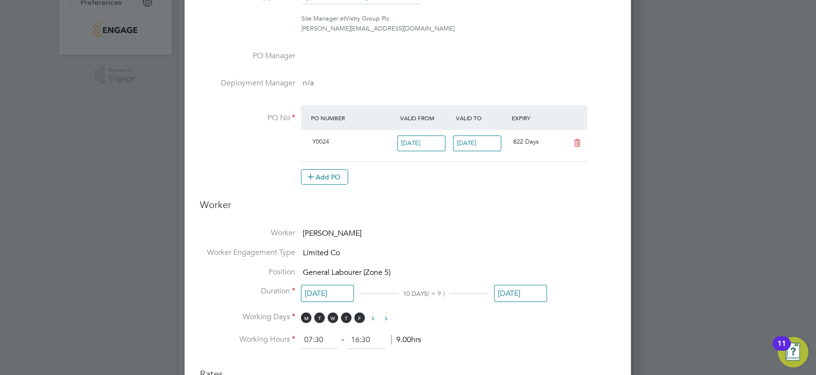
click at [483, 61] on li "PO Manager" at bounding box center [408, 64] width 416 height 27
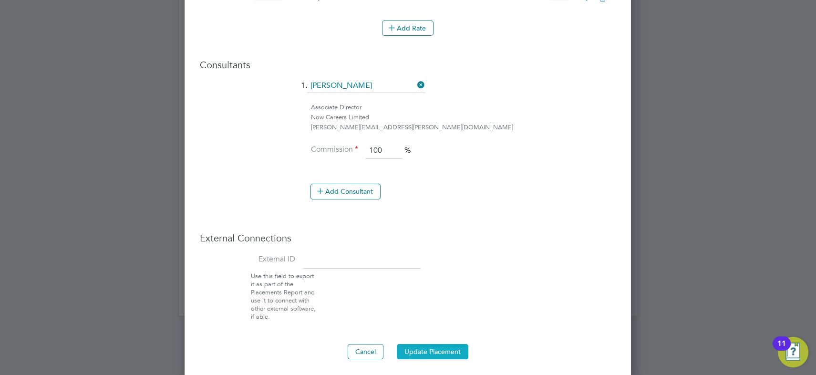
click at [443, 346] on button "Update Placement" at bounding box center [433, 351] width 72 height 15
